Goal: Complete application form

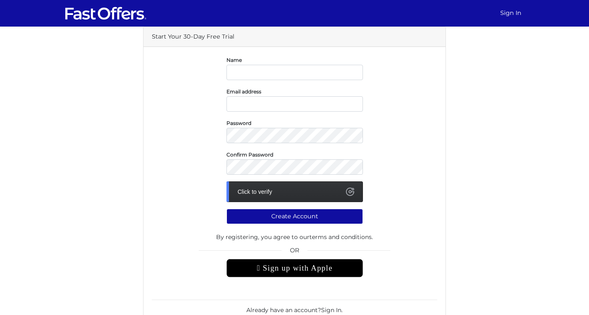
click at [299, 274] on div " Sign up with Apple" at bounding box center [294, 268] width 136 height 18
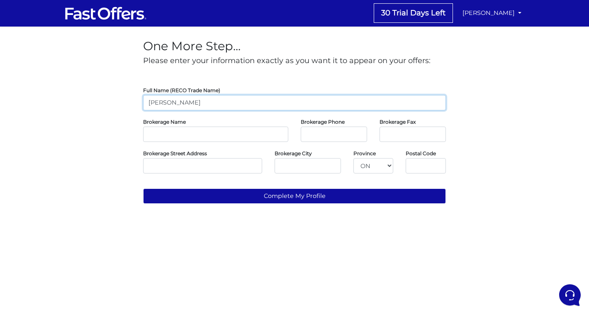
type input "Ayan Deb"
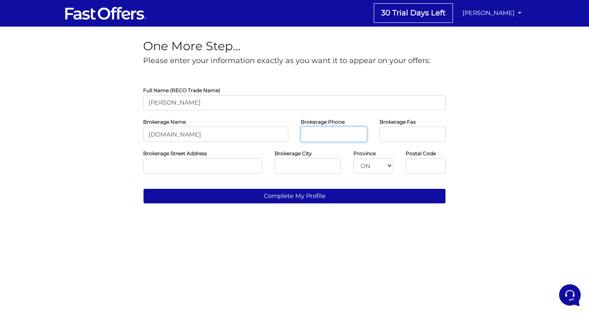
click at [321, 135] on input "tel" at bounding box center [334, 134] width 66 height 15
drag, startPoint x: 197, startPoint y: 136, endPoint x: 102, endPoint y: 136, distance: 95.0
click at [102, 136] on div "One More Step... Please enter your information exactly as you want it to appear…" at bounding box center [294, 119] width 473 height 184
paste input "Inc. Brokerage"
type input "[DOMAIN_NAME] Inc. Brokerage"
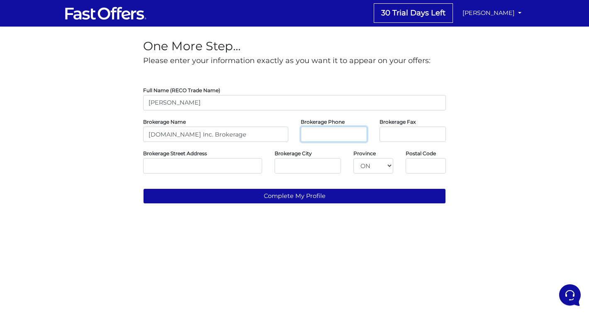
click at [324, 136] on input "tel" at bounding box center [334, 134] width 66 height 15
paste input "416 583 1660"
type input "416 583 1660"
paste input "235 Clinton St, Toronto, ON M6G 2Y5"
click at [180, 167] on input "235 Clinton St, Toronto, ON M6G 2Y5" at bounding box center [202, 165] width 119 height 15
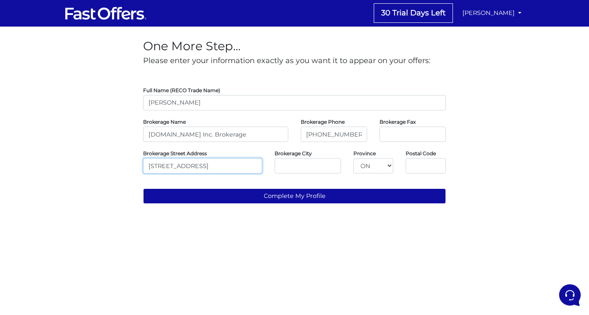
drag, startPoint x: 184, startPoint y: 166, endPoint x: 207, endPoint y: 165, distance: 23.2
click at [207, 165] on input "235 Clinton St. Toronto, ON M6G 2Y5" at bounding box center [202, 165] width 119 height 15
type input "235 Clinton St. ON M6G 2Y5"
paste input "[GEOGRAPHIC_DATA],"
type input "[GEOGRAPHIC_DATA],"
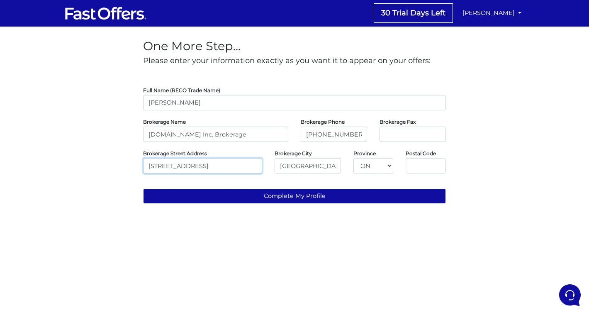
drag, startPoint x: 238, startPoint y: 165, endPoint x: 207, endPoint y: 165, distance: 31.1
click at [207, 165] on input "235 Clinton St. ON M6G 2Y5" at bounding box center [202, 165] width 119 height 15
type input "235 Clinton St. ON"
click at [417, 171] on input "text" at bounding box center [426, 165] width 40 height 15
paste input "M6G 2Y5"
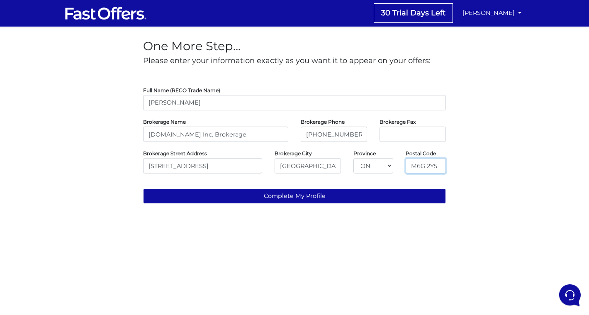
type input "M6G 2Y5"
click at [212, 164] on input "235 Clinton St. ON" at bounding box center [202, 165] width 119 height 15
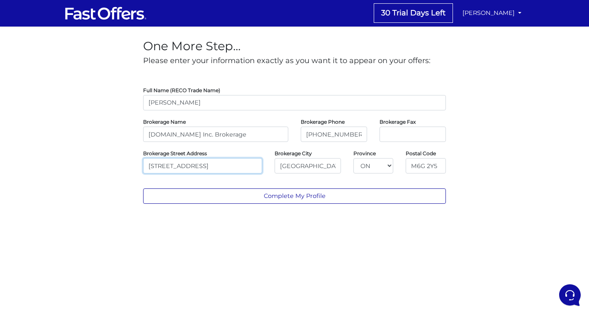
type input "[STREET_ADDRESS]"
click at [348, 197] on button "Complete My Profile" at bounding box center [294, 195] width 303 height 15
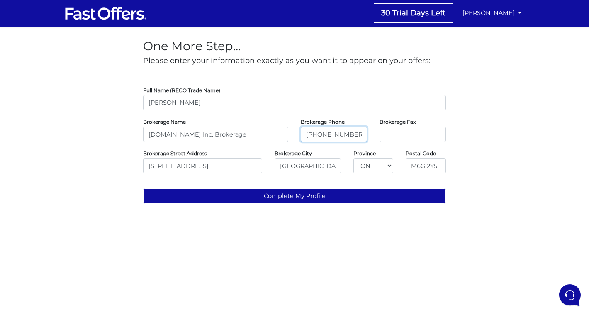
click at [328, 135] on input "416 583 1660" at bounding box center [334, 134] width 66 height 15
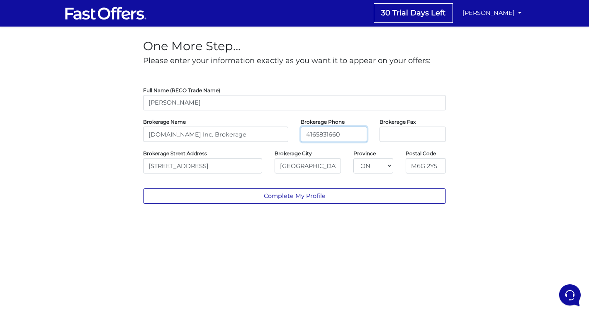
type input "4165831660"
click at [363, 200] on button "Complete My Profile" at bounding box center [294, 195] width 303 height 15
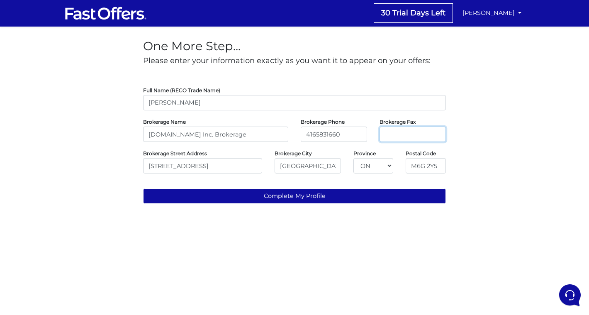
click at [402, 136] on input "tel" at bounding box center [413, 134] width 66 height 15
click at [440, 133] on input "tel" at bounding box center [413, 134] width 66 height 15
click at [438, 134] on input "tel" at bounding box center [413, 134] width 66 height 15
click at [407, 134] on input "tel" at bounding box center [413, 134] width 66 height 15
paste input "(416) 583-1661"
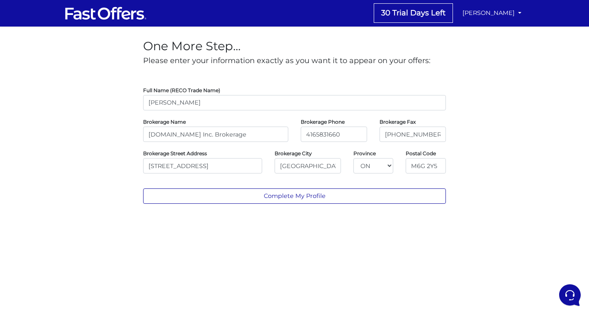
click at [352, 197] on button "Complete My Profile" at bounding box center [294, 195] width 303 height 15
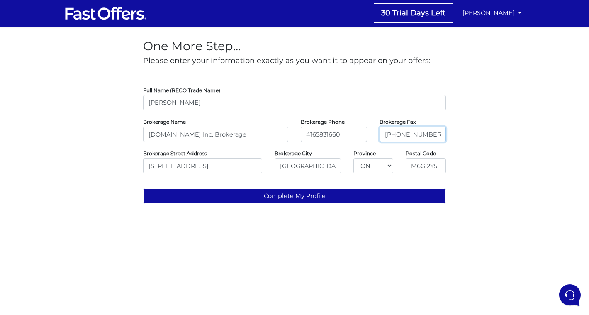
click at [414, 134] on input "(416) 583-1661" at bounding box center [413, 134] width 66 height 15
click at [401, 134] on input "(416) 5831661" at bounding box center [413, 134] width 66 height 15
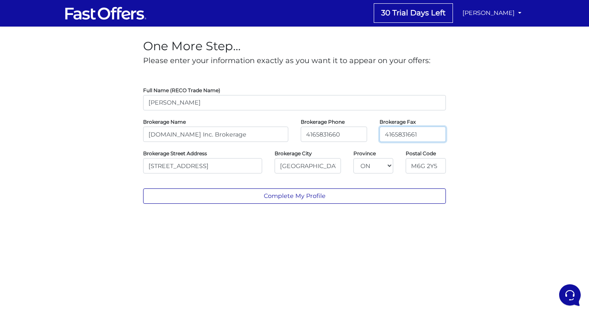
type input "4165831661"
click at [358, 193] on button "Complete My Profile" at bounding box center [294, 195] width 303 height 15
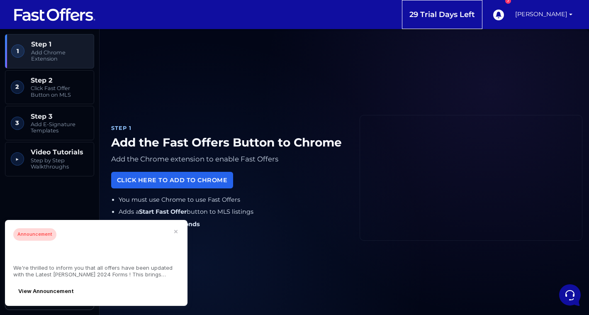
click at [177, 233] on icon "button" at bounding box center [176, 231] width 2 height 2
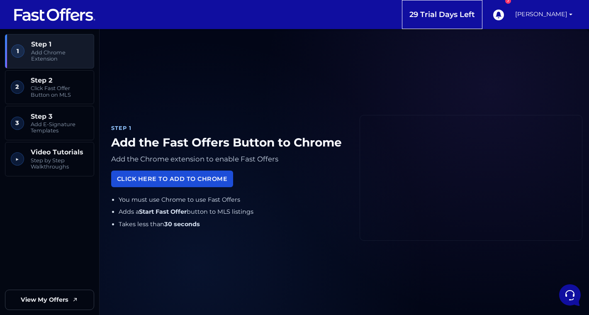
click at [176, 178] on link "Click Here to Add to Chrome" at bounding box center [172, 178] width 122 height 16
click at [183, 179] on link "Click Here to Add to Chrome" at bounding box center [172, 178] width 122 height 16
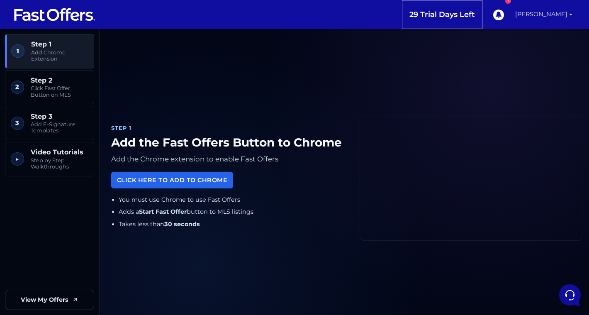
click at [573, 15] on link "[PERSON_NAME]" at bounding box center [544, 14] width 64 height 29
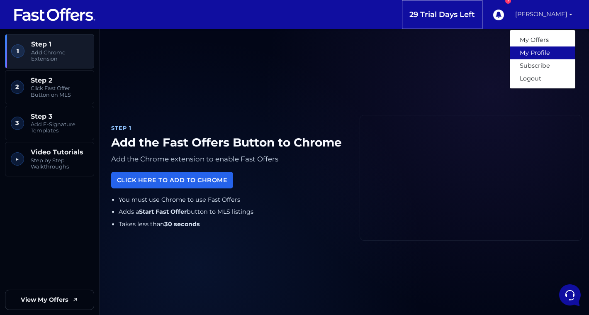
click at [535, 56] on link "My Profile" at bounding box center [543, 52] width 66 height 13
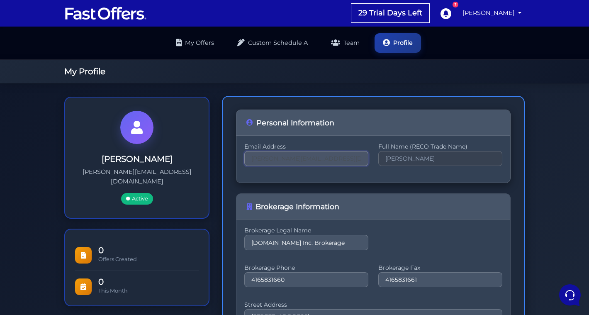
click at [291, 156] on input "[PERSON_NAME][EMAIL_ADDRESS][DOMAIN_NAME]" at bounding box center [306, 158] width 124 height 15
click at [279, 157] on input "[PERSON_NAME][EMAIL_ADDRESS][DOMAIN_NAME]" at bounding box center [306, 158] width 124 height 15
click at [315, 157] on input "ayan.debaya@gmail.com" at bounding box center [306, 158] width 124 height 15
type input "ayan.debaya@gmail.com"
click at [430, 161] on input "[PERSON_NAME]" at bounding box center [440, 158] width 124 height 15
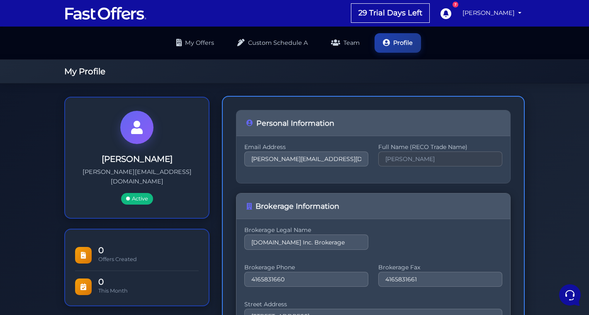
click at [403, 221] on div "Brokerage Legal Name Property.ca Inc. Brokerage Brokerage Phone 4165831660 Brok…" at bounding box center [373, 316] width 274 height 195
click at [285, 161] on input "ayan.debaya@gmail.com" at bounding box center [306, 158] width 124 height 15
click at [285, 158] on input "ayan.debaya@gmail.com" at bounding box center [306, 158] width 124 height 15
click at [464, 153] on input "[PERSON_NAME]" at bounding box center [440, 158] width 124 height 15
click at [305, 158] on input "ayan.debaya@gmail.com" at bounding box center [306, 158] width 124 height 15
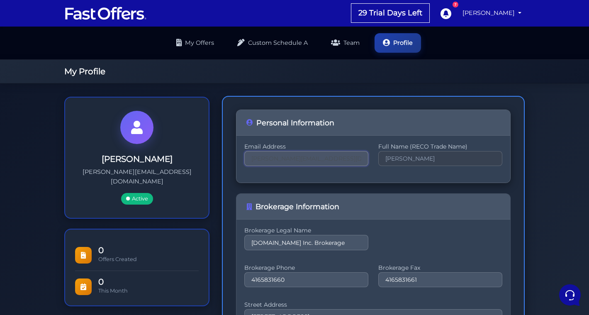
click at [305, 158] on input "ayan.debaya@gmail.com" at bounding box center [306, 158] width 124 height 15
click at [361, 159] on input "ayan.debaya@gmail.com" at bounding box center [306, 158] width 124 height 15
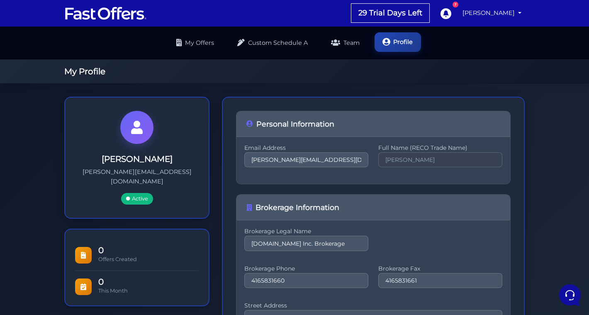
click at [393, 44] on link "Profile" at bounding box center [398, 41] width 46 height 19
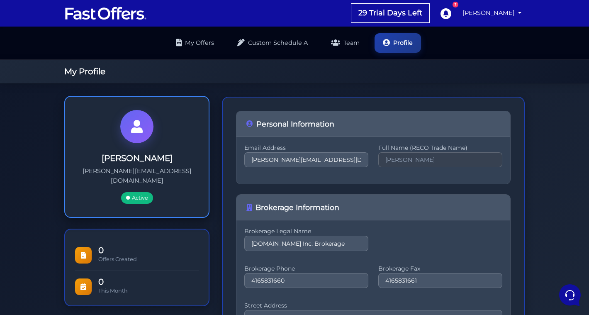
click at [140, 192] on span "Active" at bounding box center [137, 198] width 32 height 12
